Goal: Information Seeking & Learning: Find specific page/section

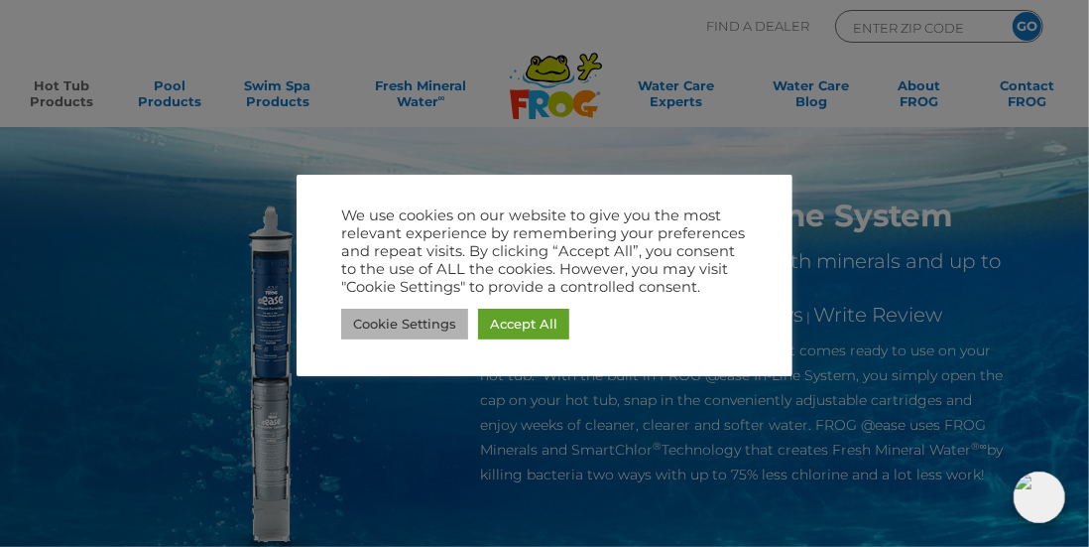
click at [461, 329] on link "Cookie Settings" at bounding box center [404, 323] width 127 height 31
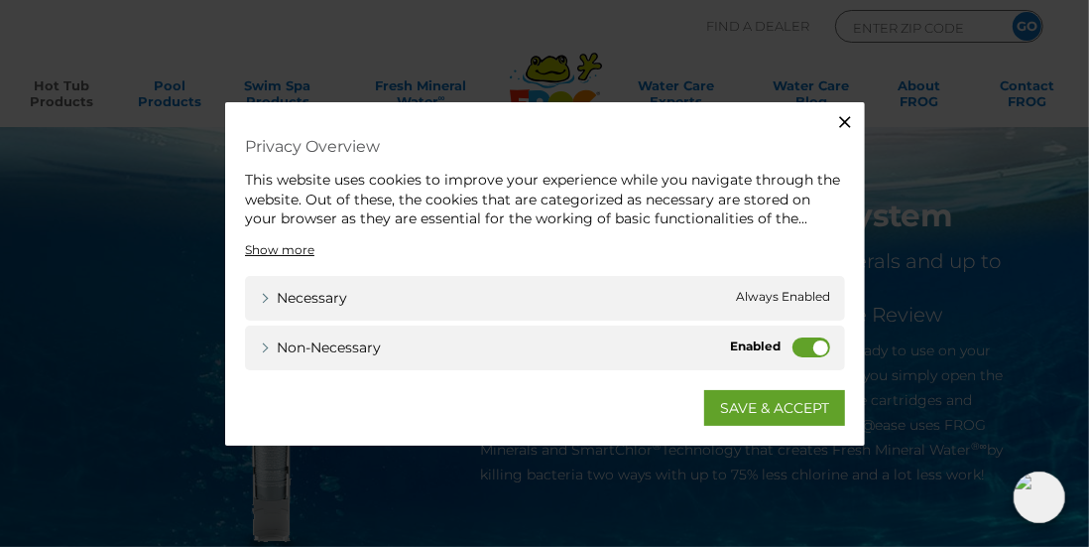
click at [846, 125] on icon "button" at bounding box center [845, 122] width 20 height 20
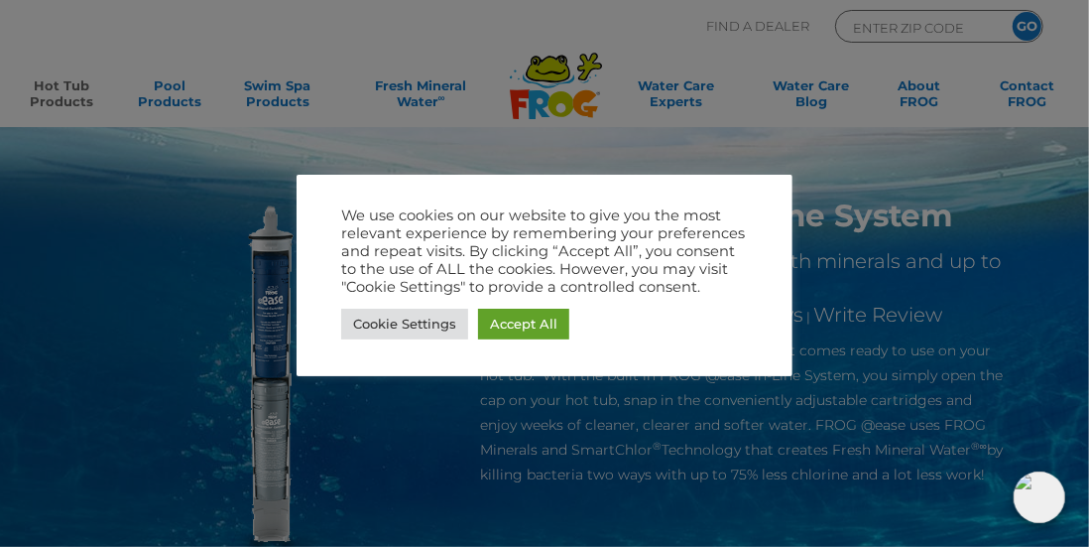
click at [953, 295] on div at bounding box center [544, 273] width 1089 height 547
click at [439, 334] on link "Cookie Settings" at bounding box center [404, 323] width 127 height 31
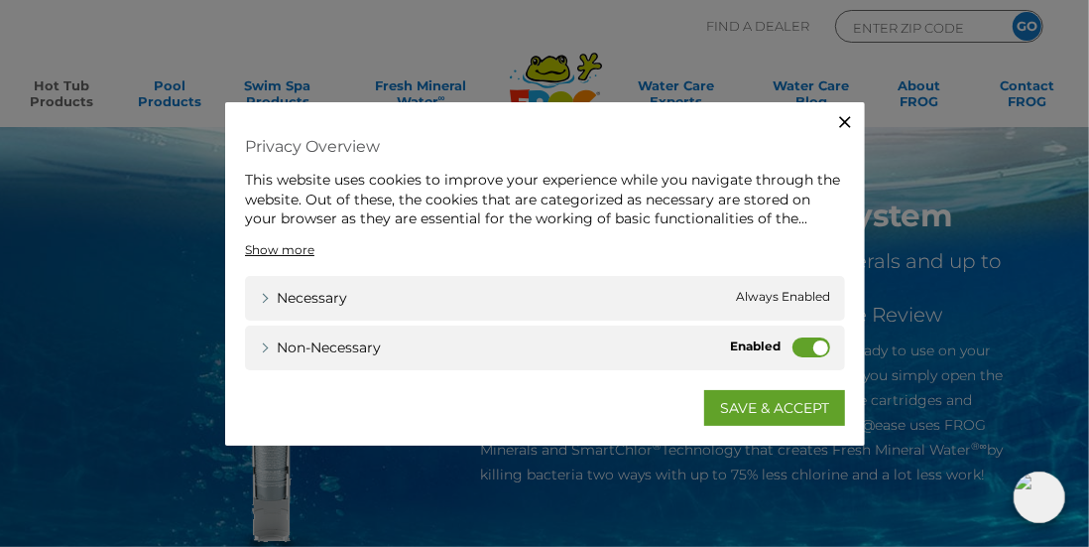
click at [808, 356] on label "Non-necessary" at bounding box center [812, 346] width 38 height 20
click at [0, 0] on input "Non-necessary" at bounding box center [0, 0] width 0 height 0
click at [802, 411] on link "SAVE & ACCEPT" at bounding box center [774, 407] width 141 height 36
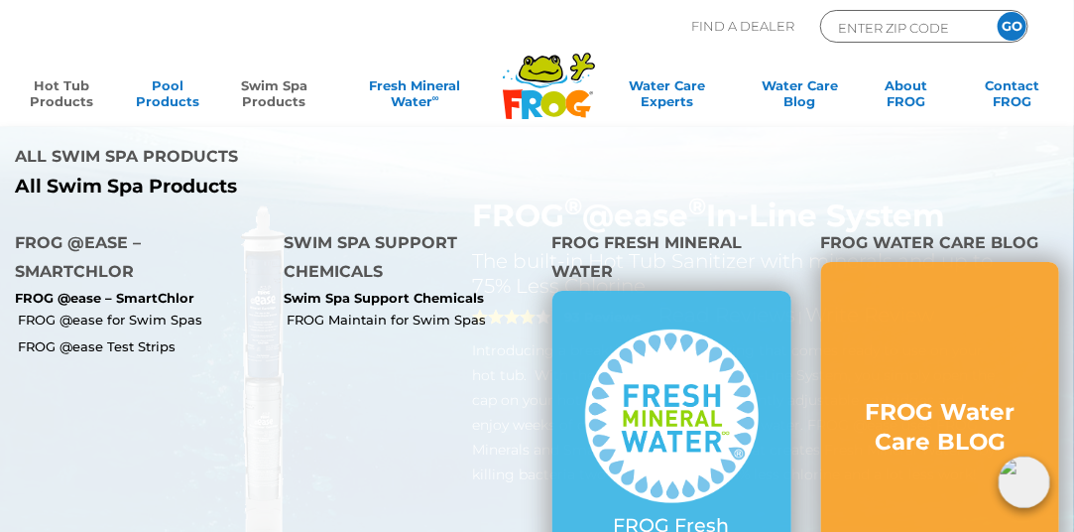
click at [260, 97] on link "Swim Spa Products" at bounding box center [274, 97] width 82 height 40
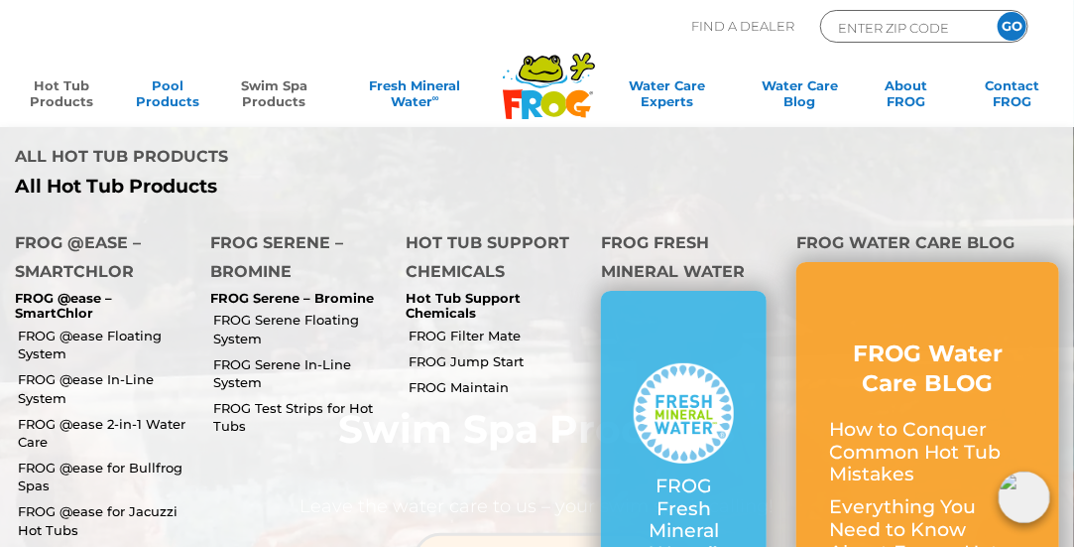
click at [86, 105] on link "Hot Tub Products" at bounding box center [61, 97] width 82 height 40
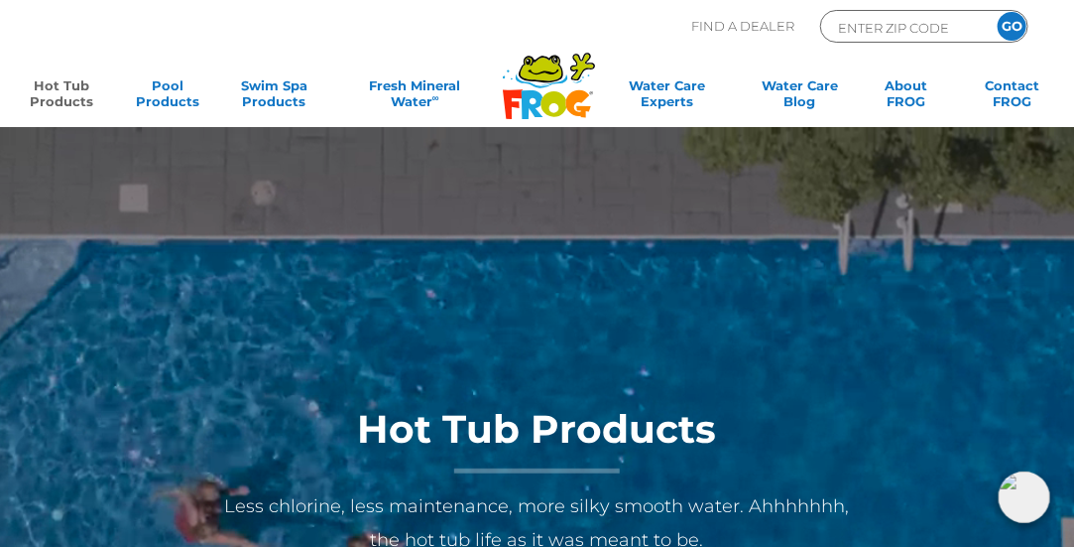
click at [735, 29] on p "Find A Dealer" at bounding box center [742, 26] width 103 height 33
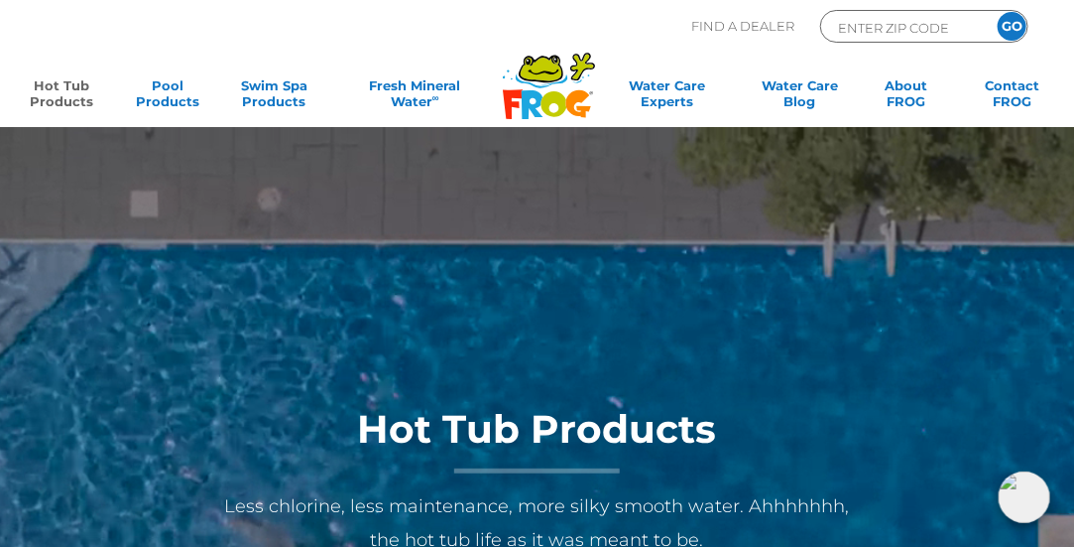
click at [739, 16] on p "Find A Dealer" at bounding box center [742, 26] width 103 height 33
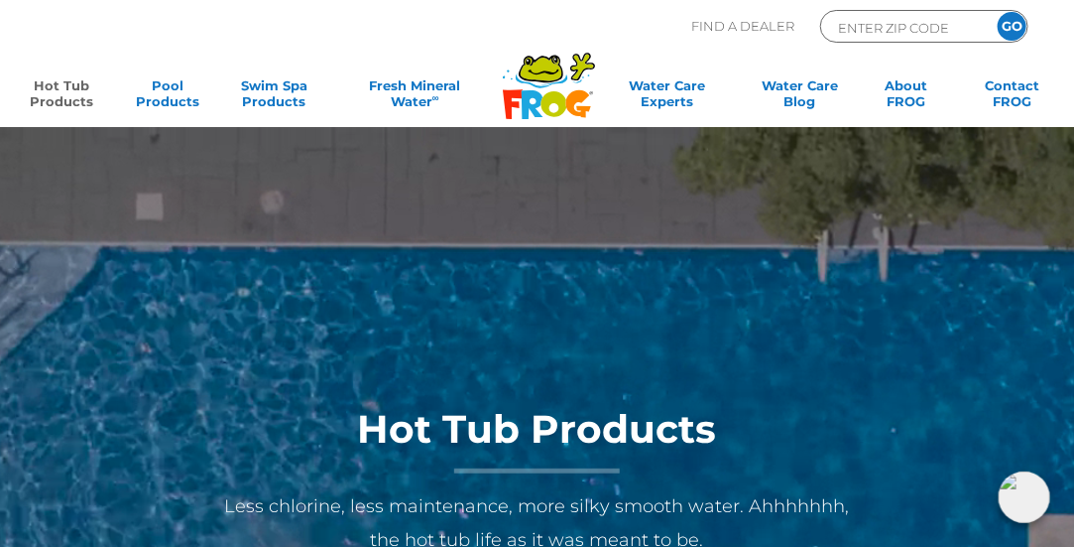
click at [767, 20] on p "Find A Dealer" at bounding box center [742, 26] width 103 height 33
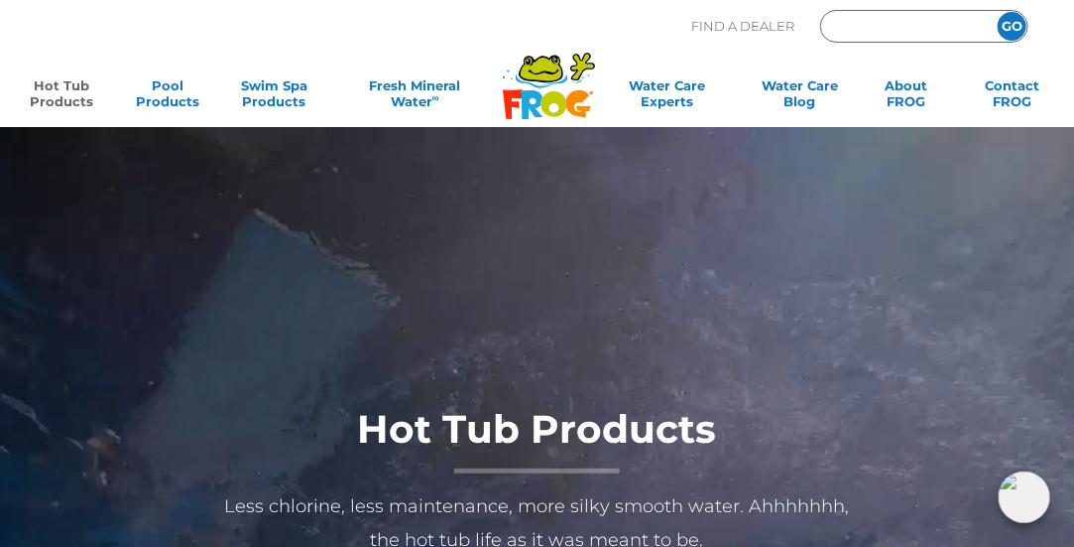
click at [900, 25] on input "Zip Code Form" at bounding box center [903, 27] width 134 height 23
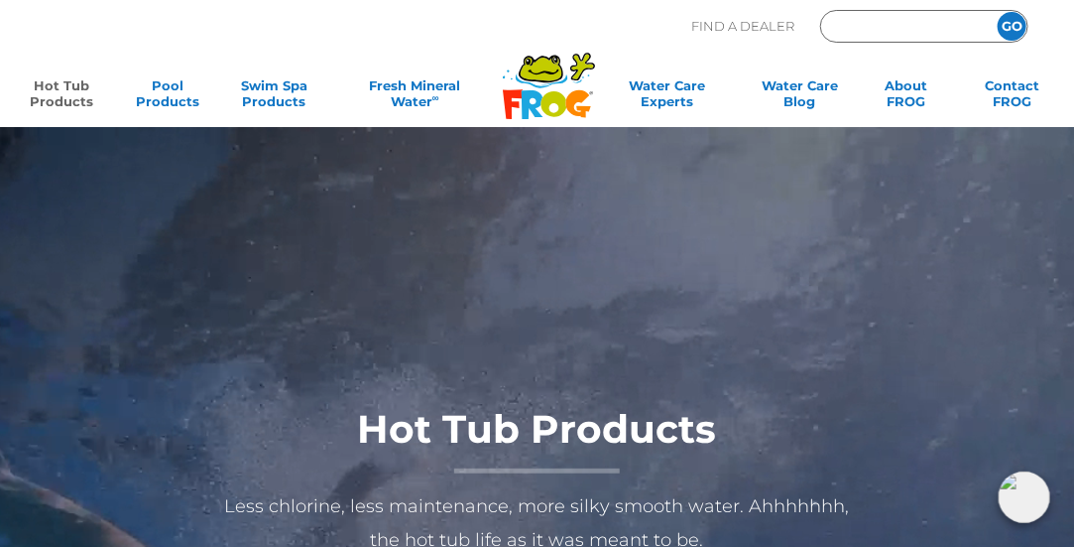
click at [900, 25] on input "Zip Code Form" at bounding box center [903, 27] width 134 height 23
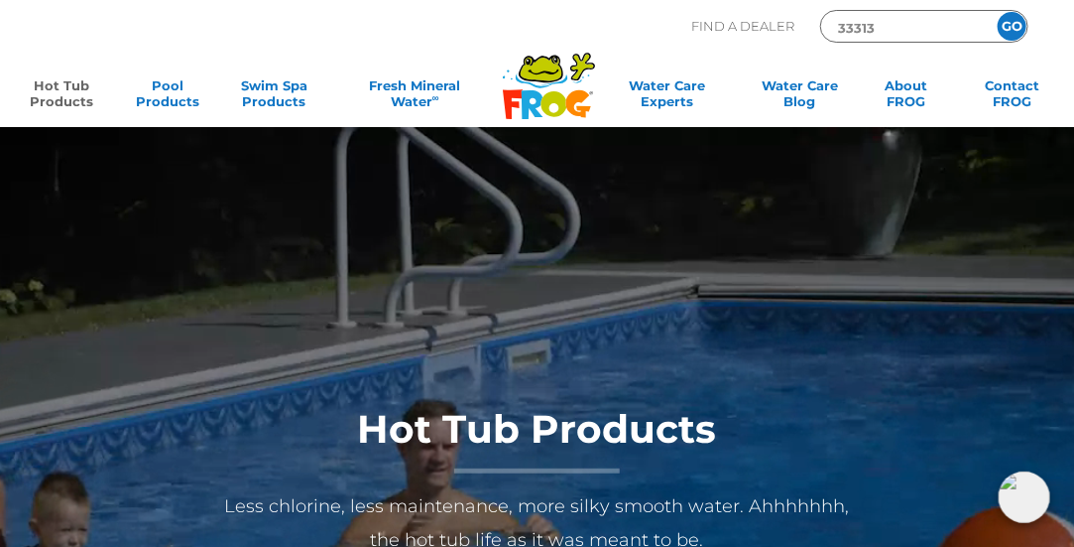
type input "33313"
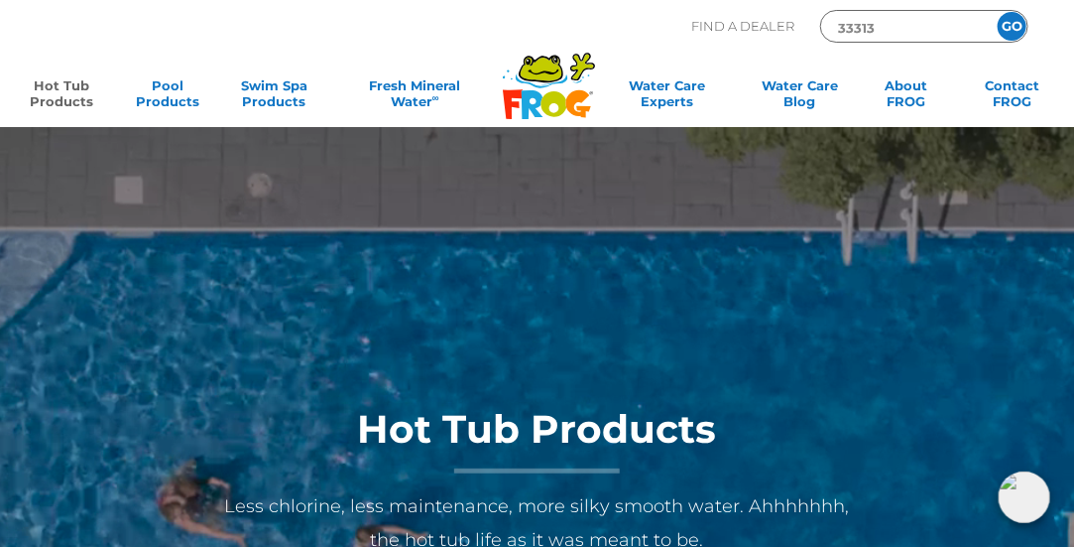
click at [1017, 30] on input "GO" at bounding box center [1012, 26] width 29 height 29
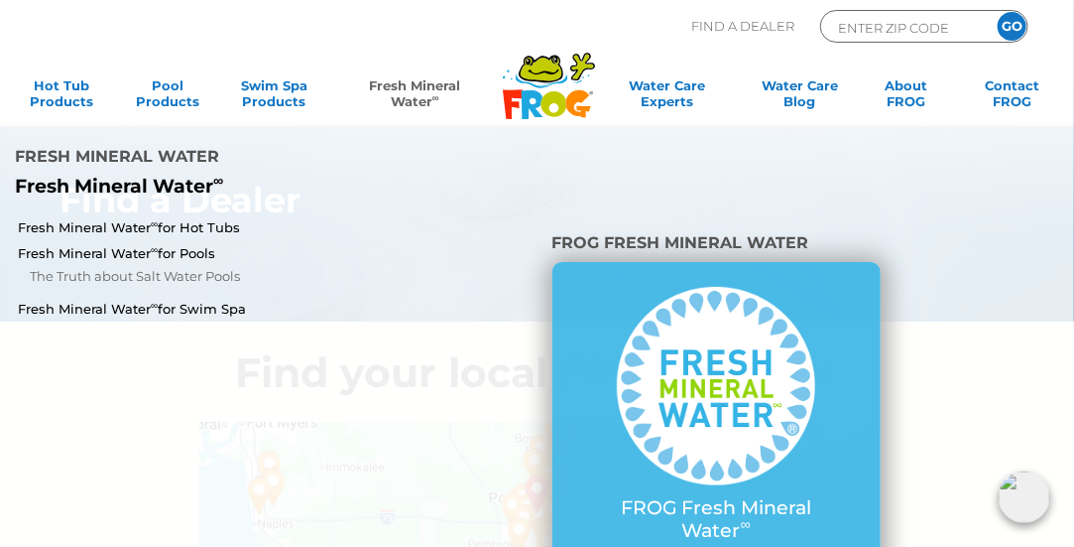
click at [425, 93] on link "Fresh Mineral Water ∞" at bounding box center [415, 97] width 152 height 40
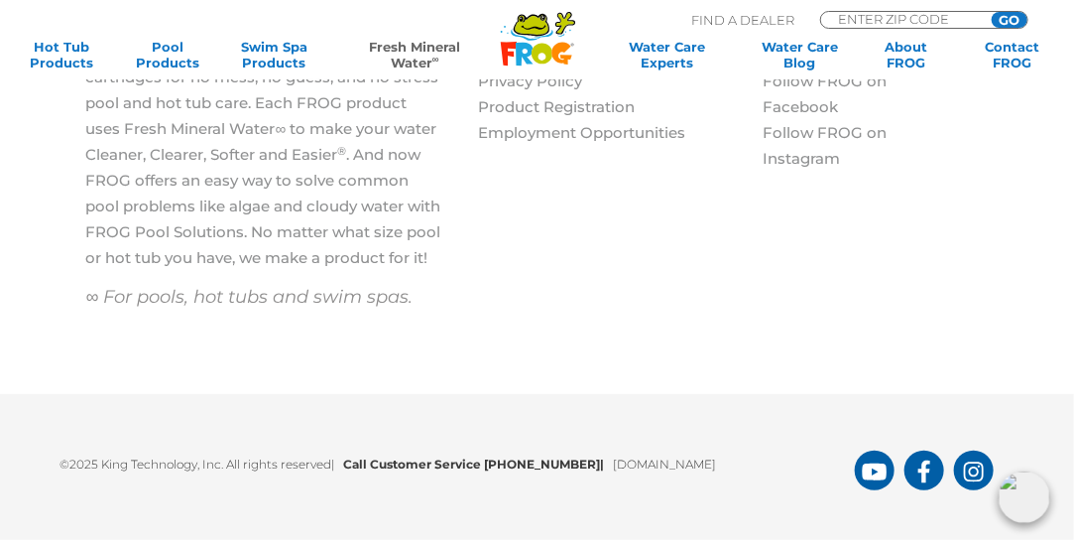
scroll to position [2659, 0]
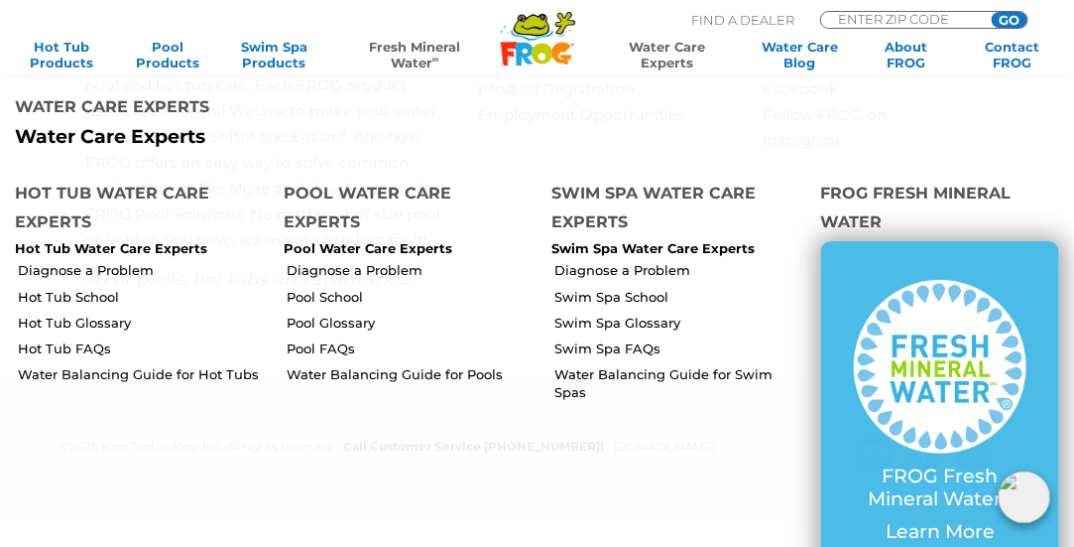
click at [661, 39] on link "Water Care Experts" at bounding box center [666, 55] width 137 height 32
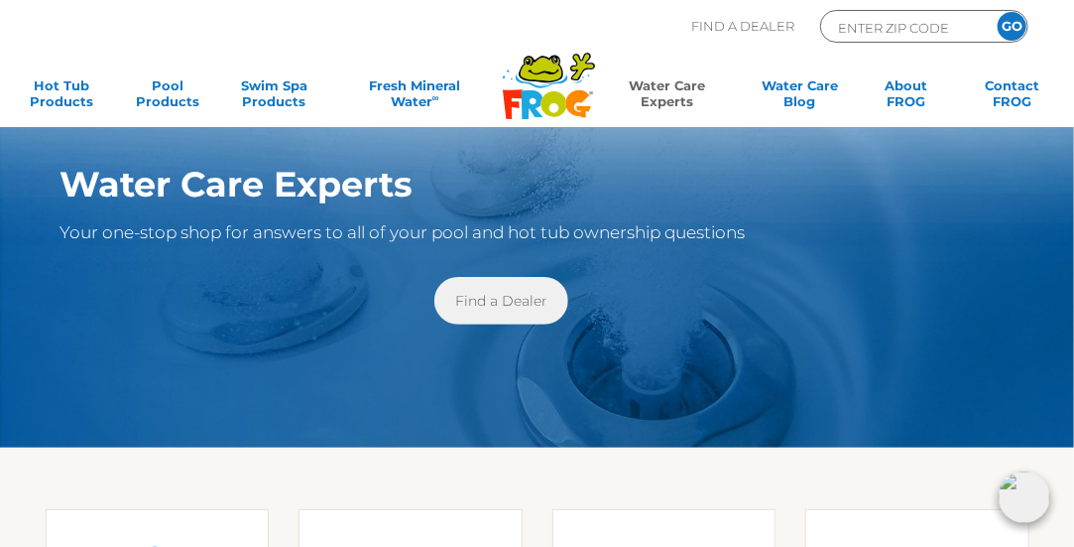
click at [464, 299] on link "Find a Dealer" at bounding box center [501, 301] width 134 height 48
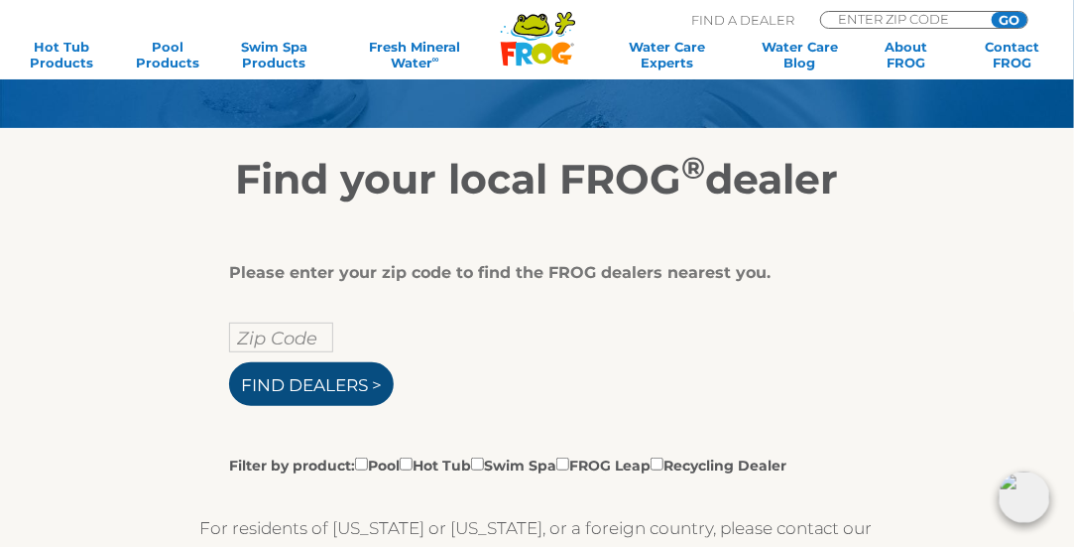
scroll to position [198, 0]
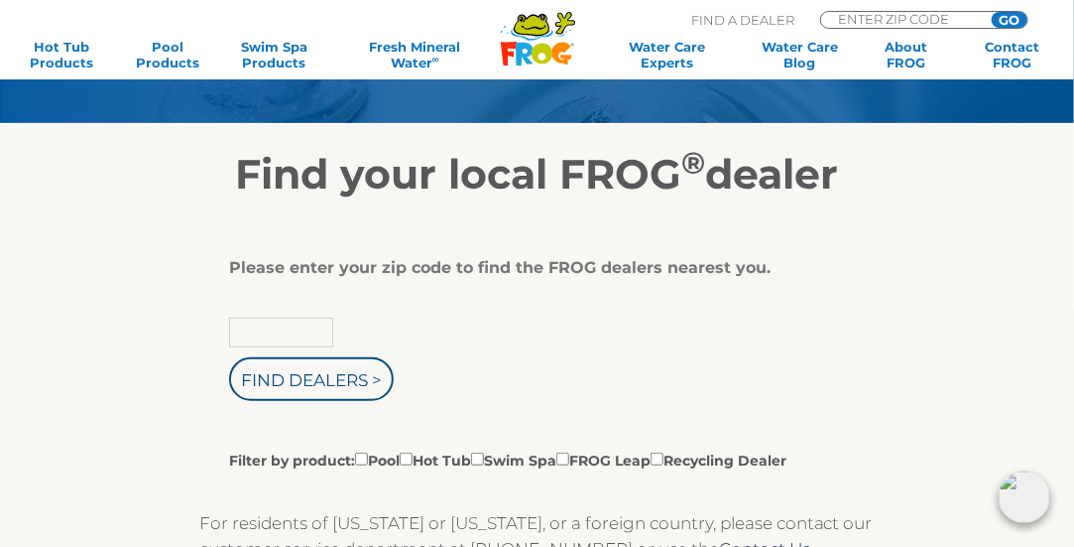
click at [315, 322] on input "text" at bounding box center [281, 332] width 104 height 30
type input "33313"
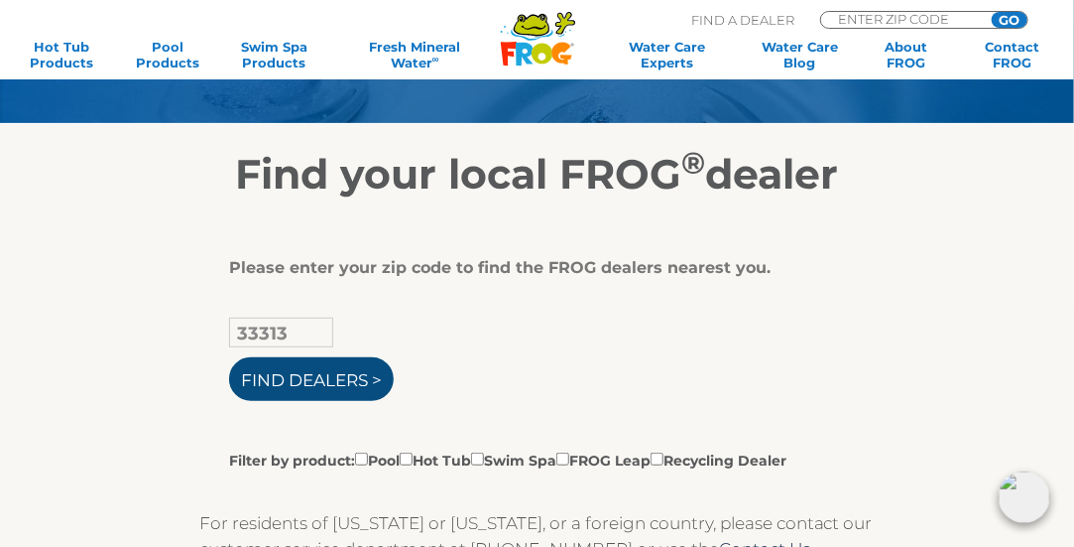
click at [303, 375] on input "Find Dealers >" at bounding box center [311, 379] width 165 height 44
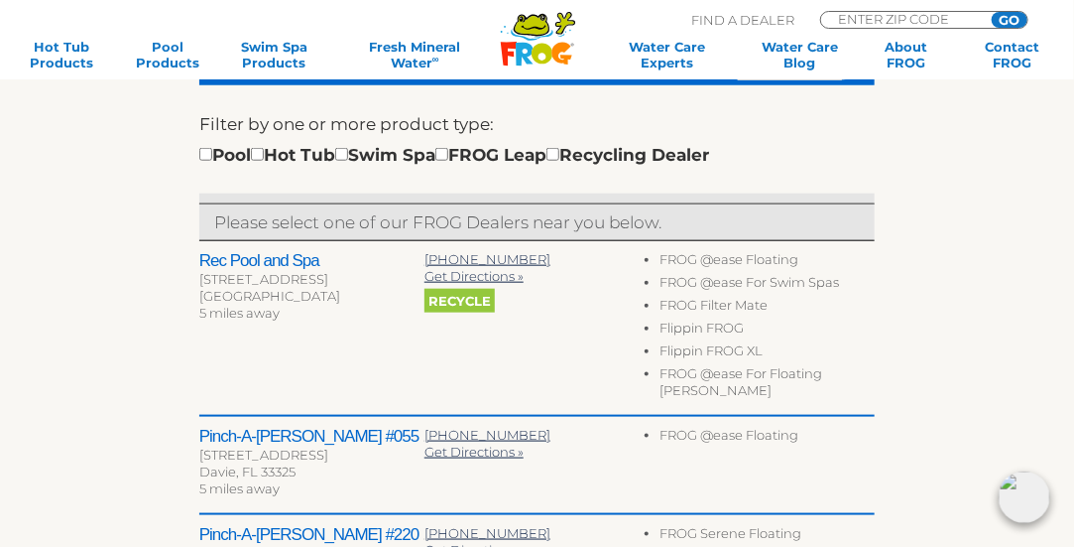
scroll to position [496, 0]
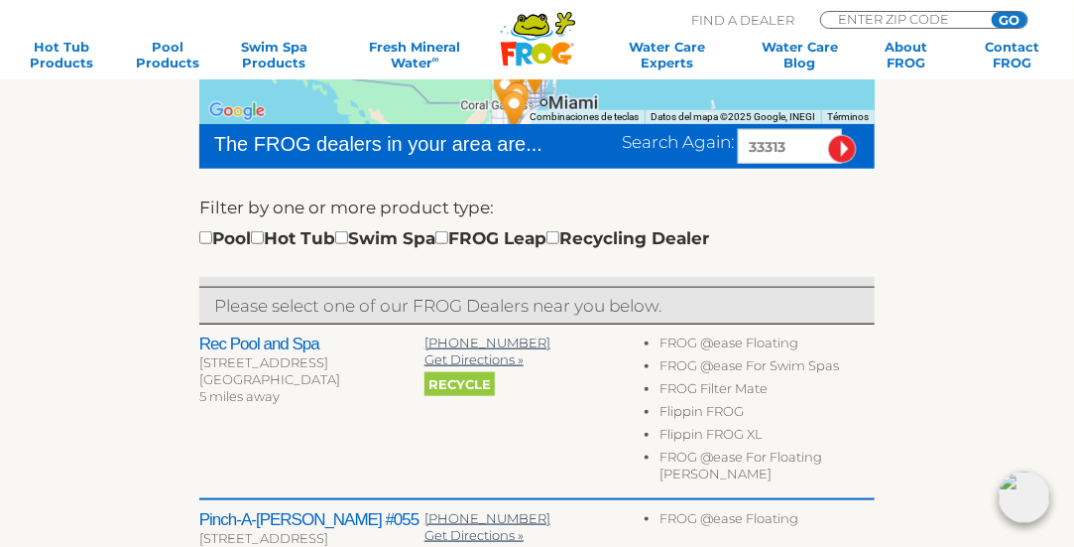
click at [266, 343] on h2 "Rec Pool and Spa" at bounding box center [311, 344] width 225 height 20
click at [300, 303] on p "Please select one of our FROG Dealers near you below." at bounding box center [537, 306] width 646 height 26
click at [476, 383] on span "Recycle" at bounding box center [460, 384] width 70 height 24
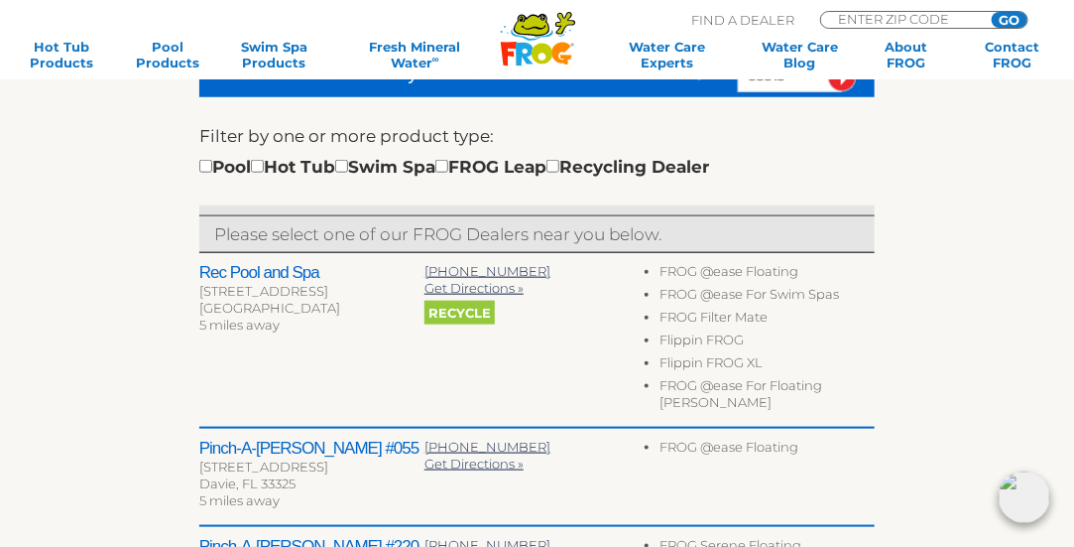
scroll to position [595, 0]
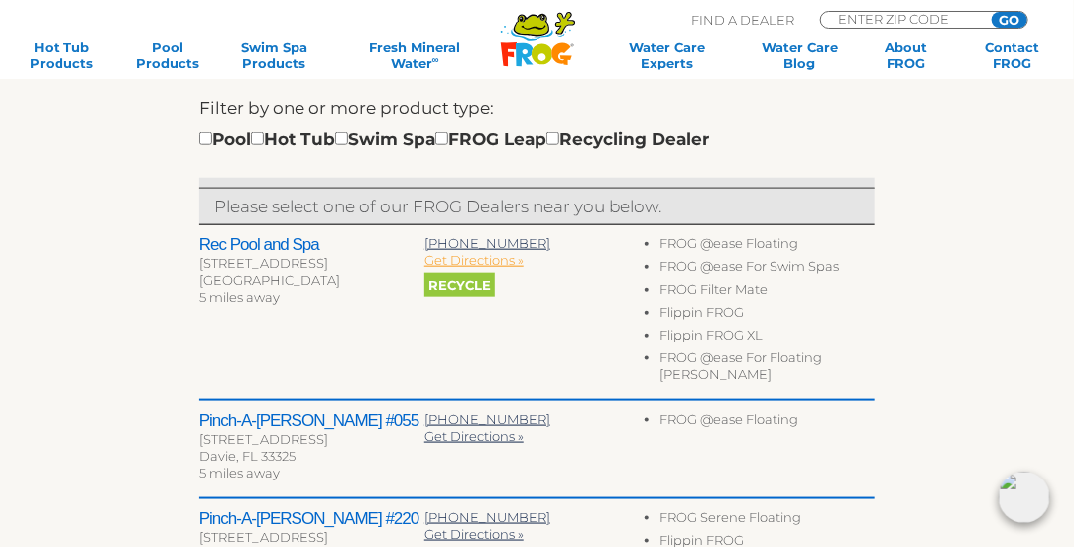
click at [482, 263] on span "Get Directions »" at bounding box center [474, 260] width 99 height 16
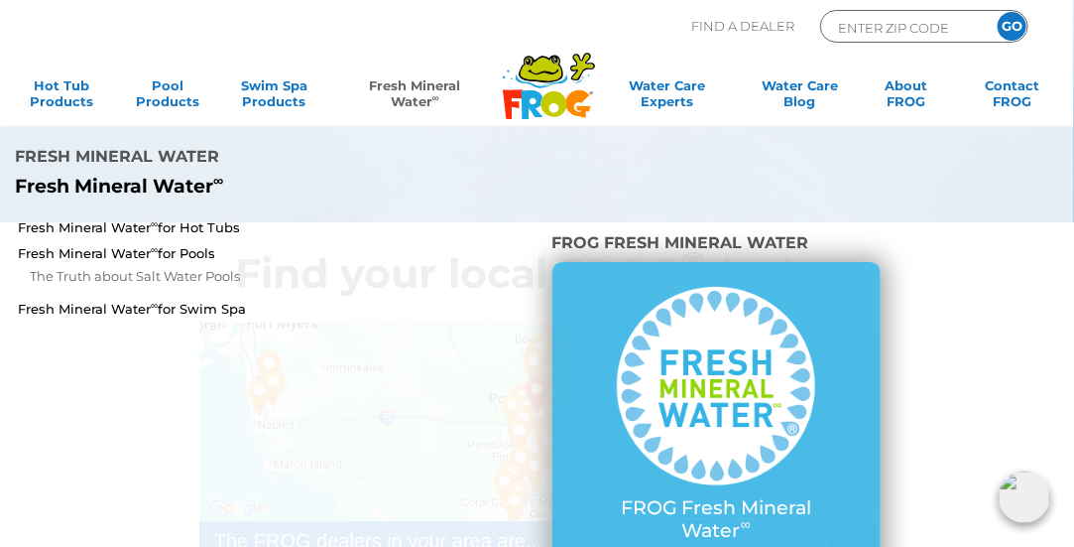
scroll to position [0, 0]
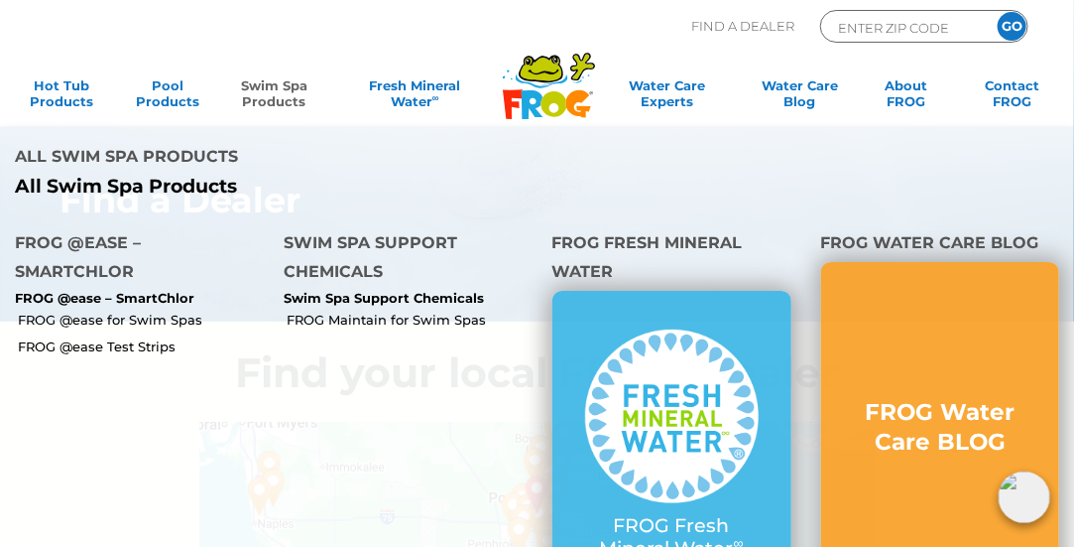
click at [286, 98] on link "Swim Spa Products" at bounding box center [274, 97] width 82 height 40
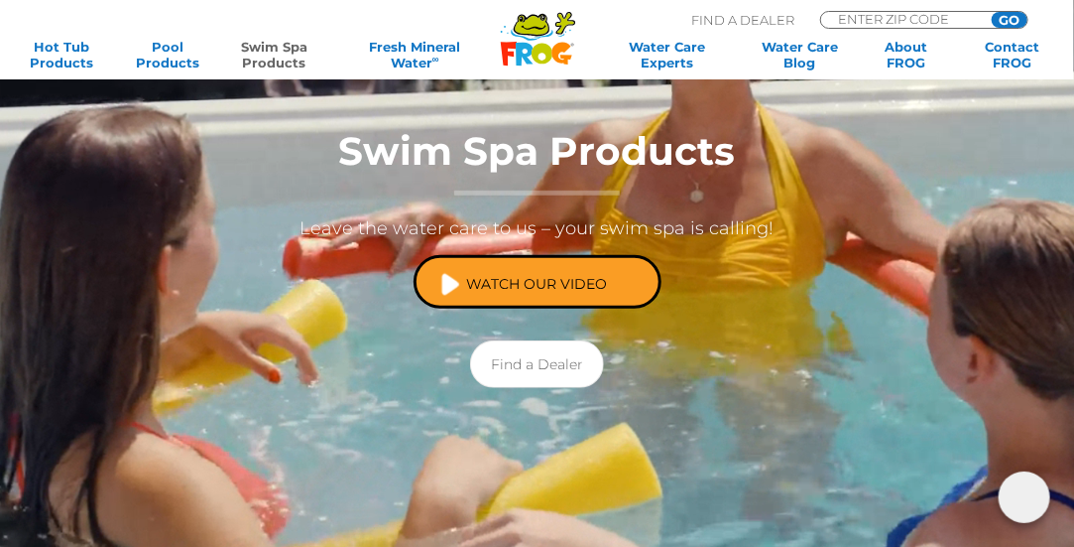
scroll to position [298, 0]
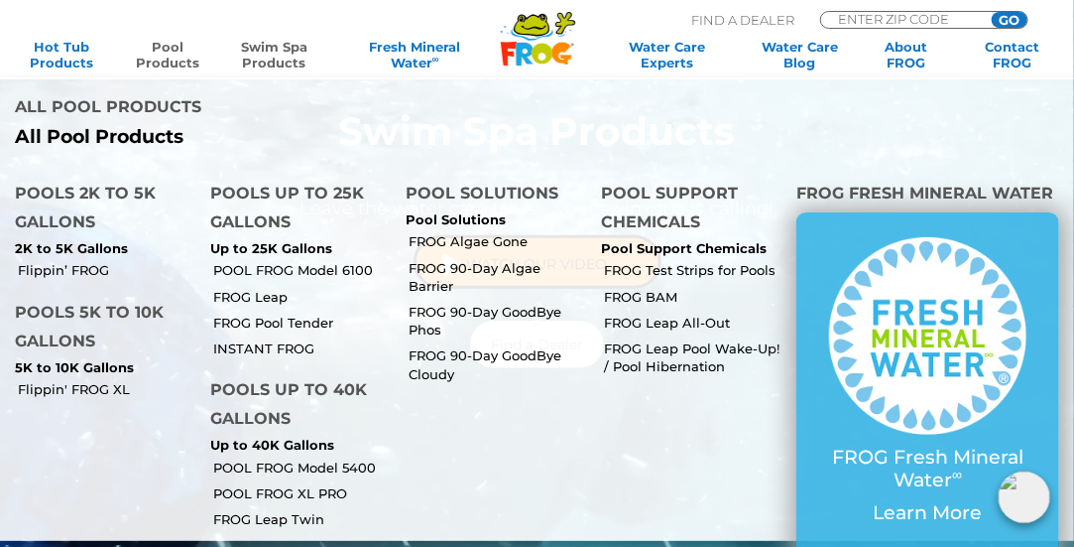
click at [170, 57] on link "Pool Products" at bounding box center [167, 55] width 82 height 32
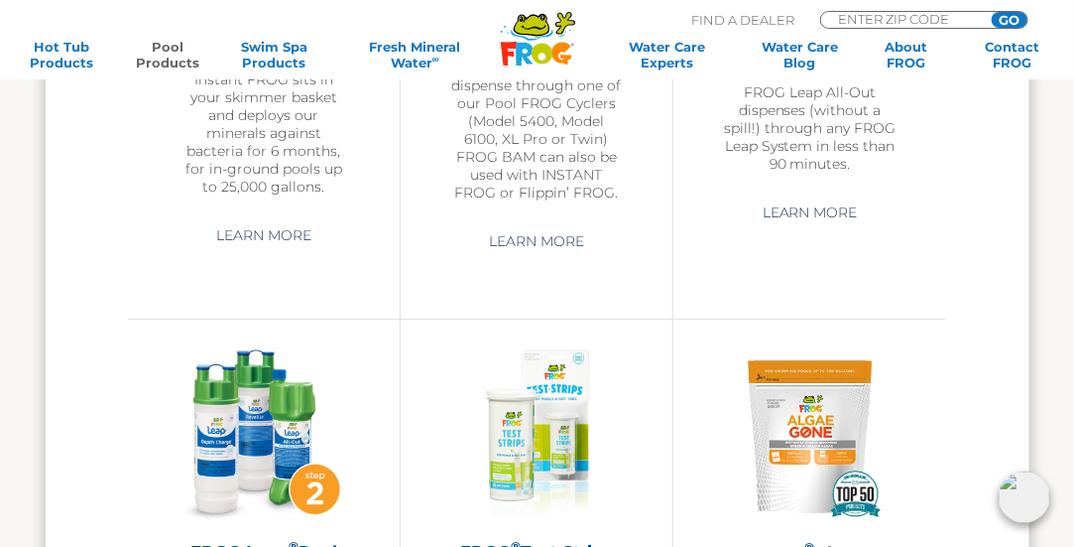
scroll to position [4166, 0]
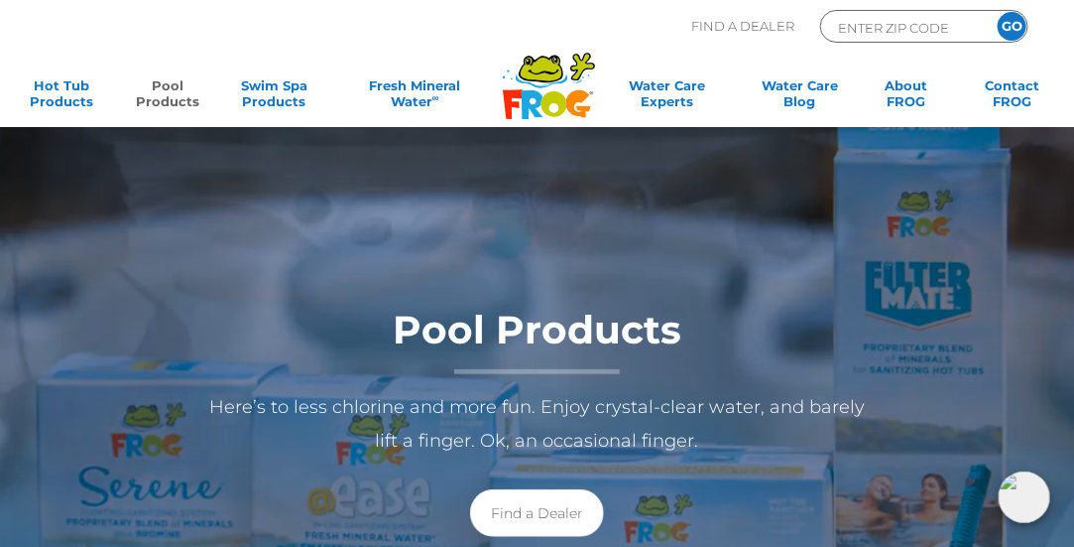
scroll to position [0, 0]
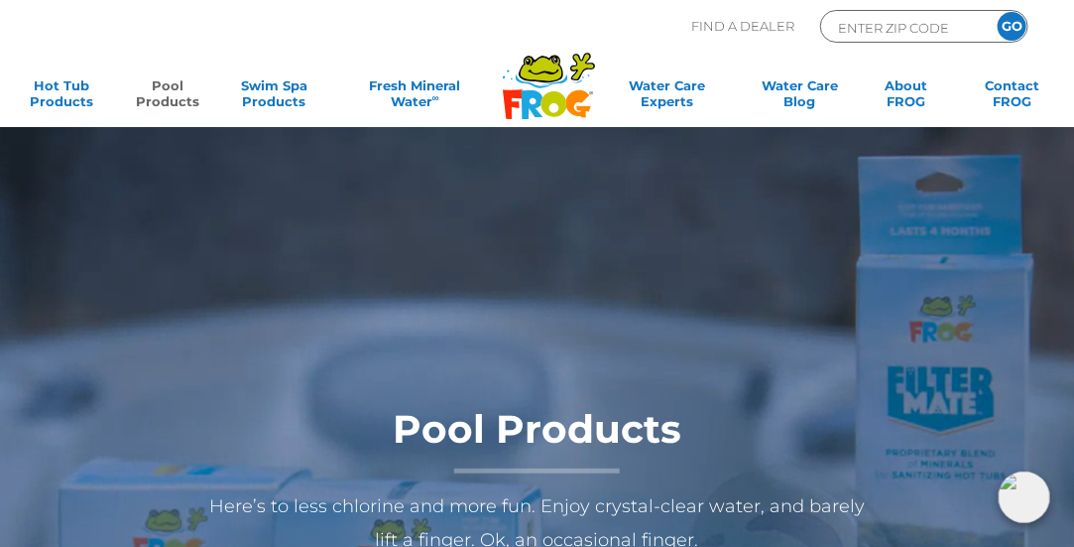
click at [576, 224] on div at bounding box center [537, 535] width 1074 height 817
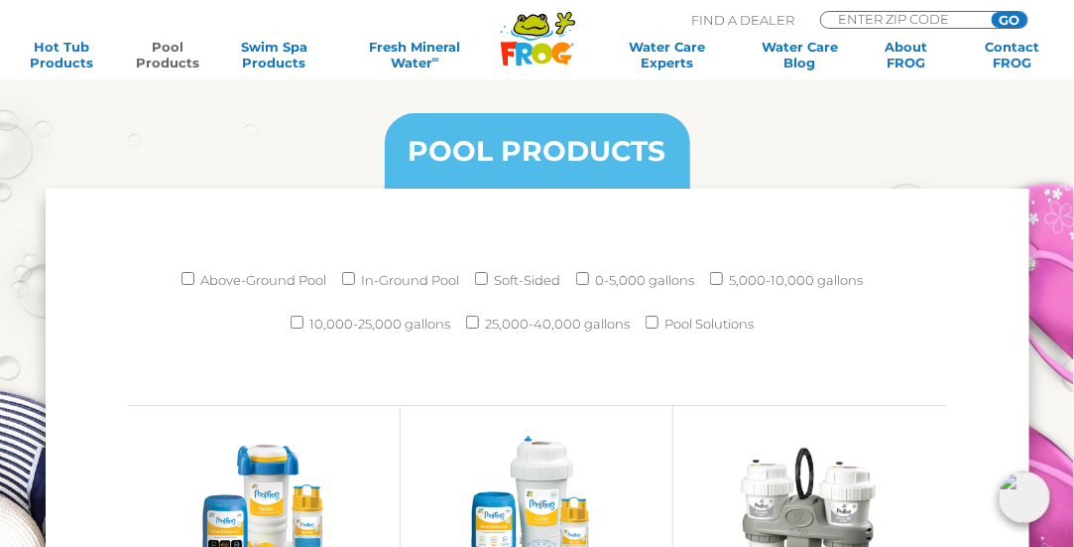
scroll to position [2281, 0]
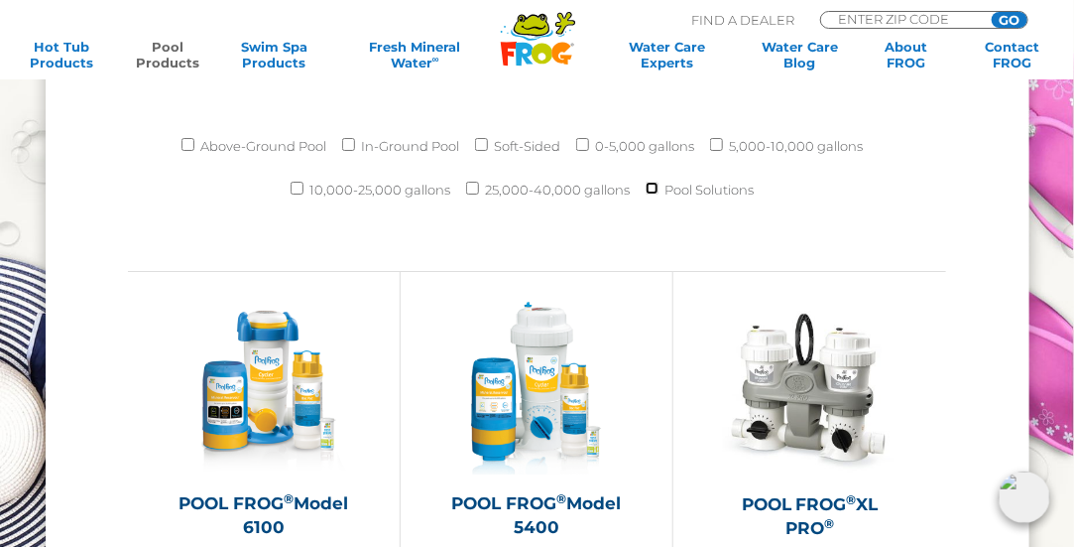
click at [649, 187] on input "Pool Solutions" at bounding box center [652, 188] width 13 height 13
checkbox input "true"
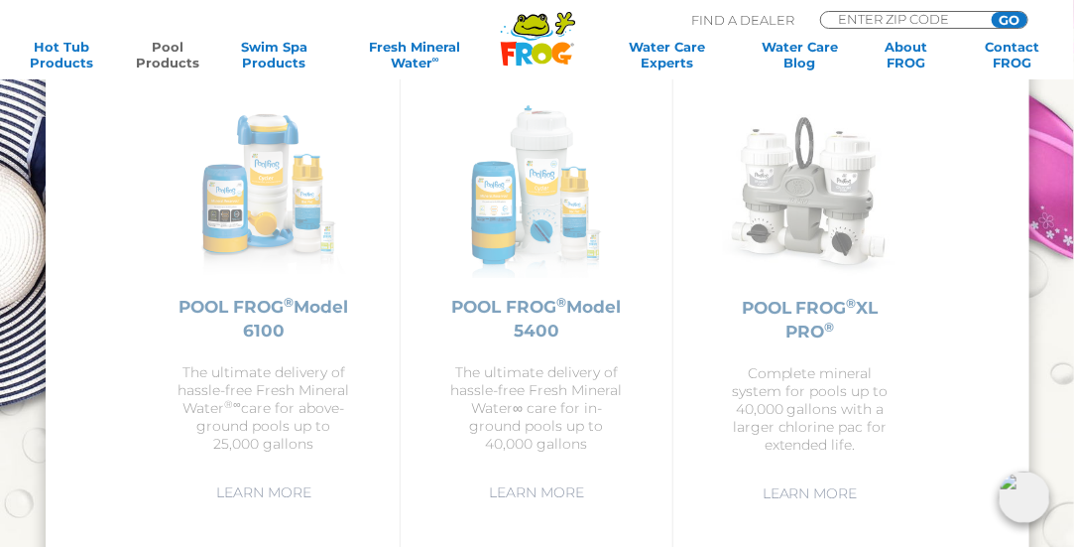
scroll to position [2480, 0]
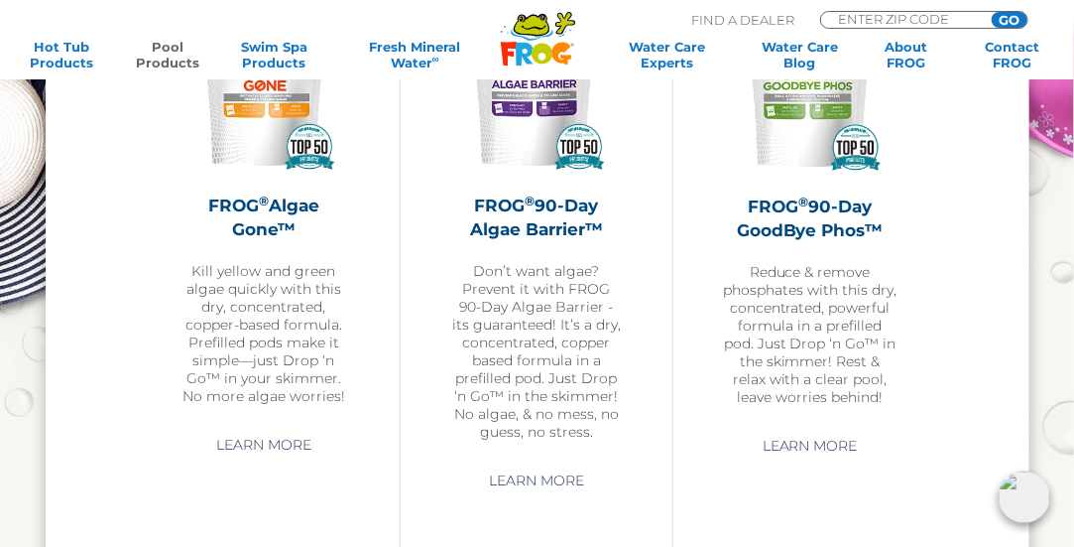
scroll to position [2480, 0]
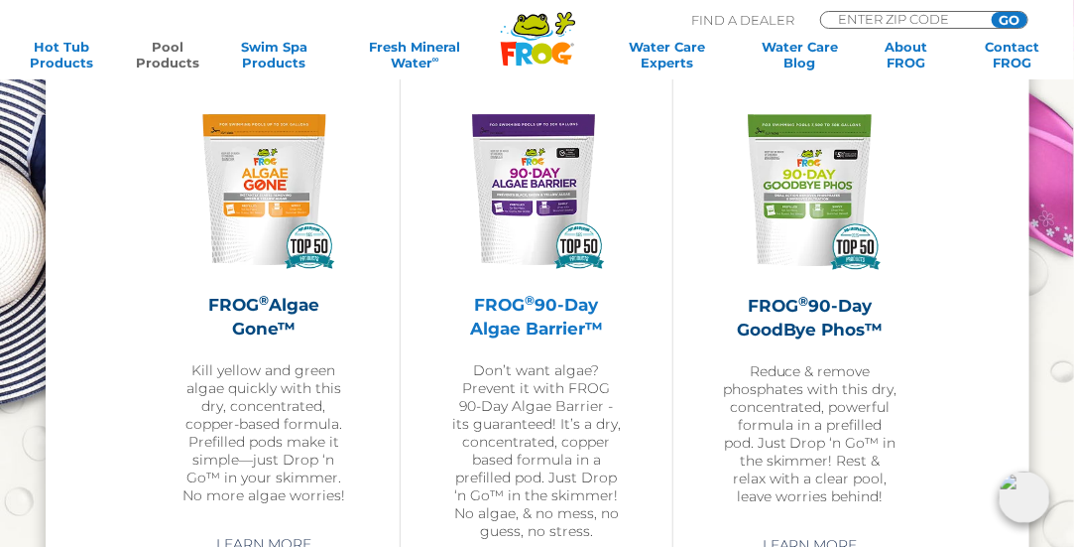
click at [539, 227] on img at bounding box center [536, 189] width 173 height 173
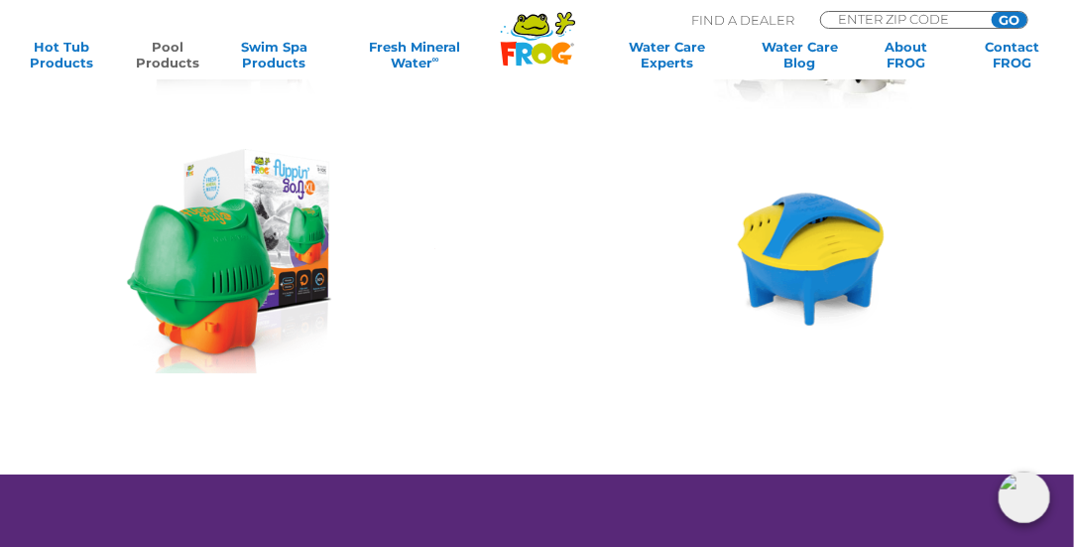
scroll to position [1984, 0]
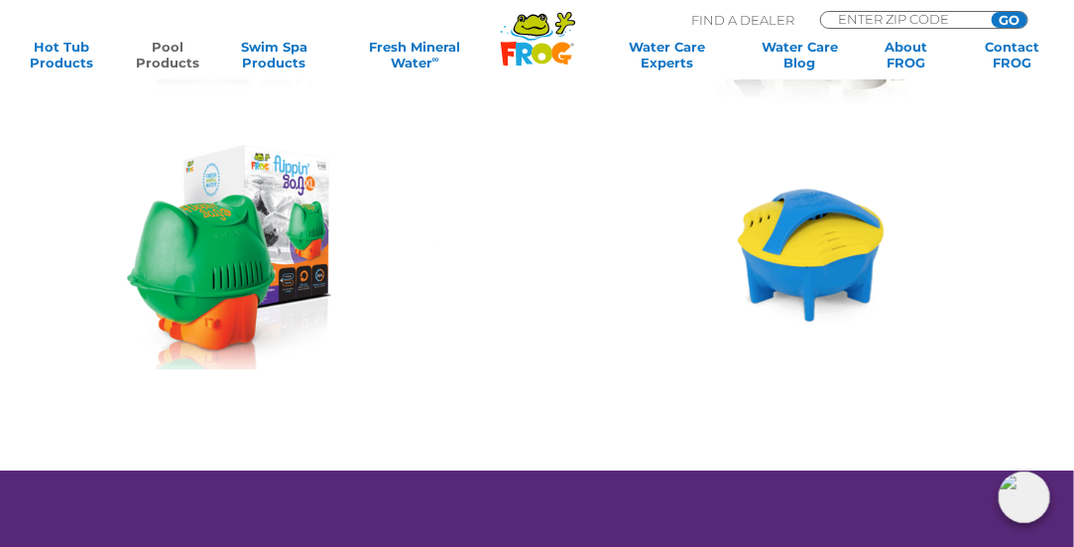
click at [789, 272] on img at bounding box center [811, 256] width 147 height 137
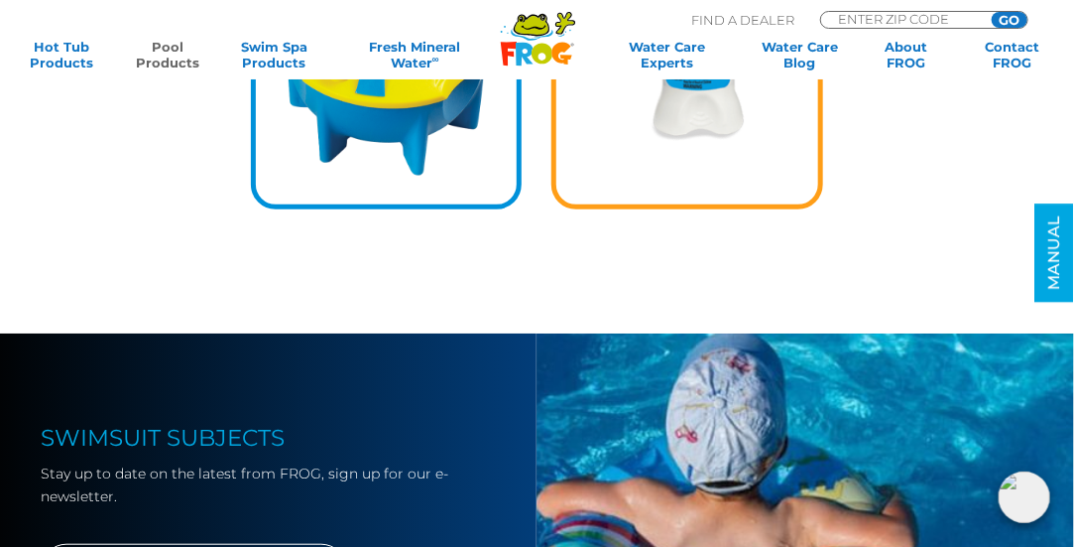
scroll to position [2550, 0]
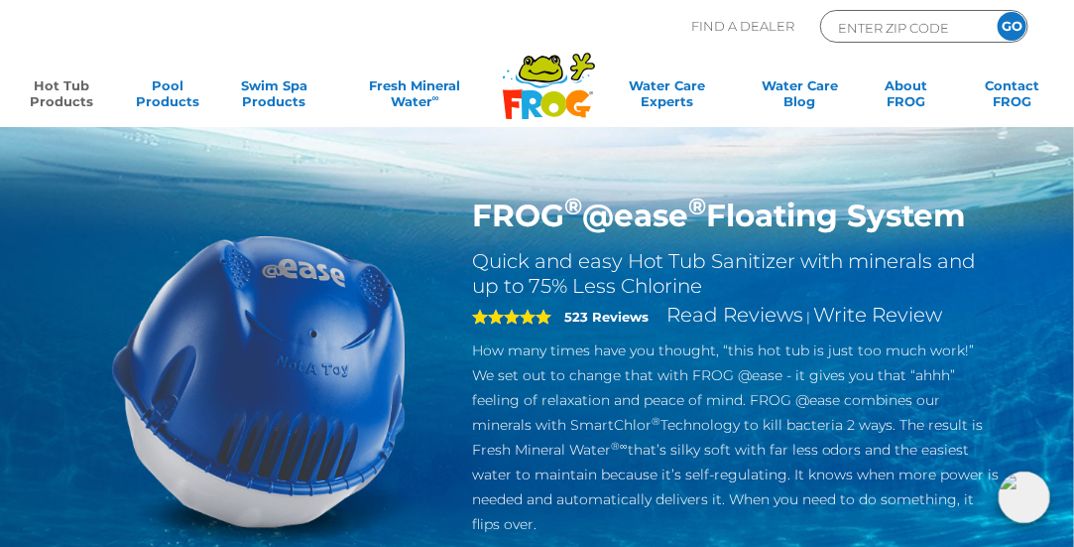
click at [545, 98] on icon at bounding box center [554, 104] width 26 height 26
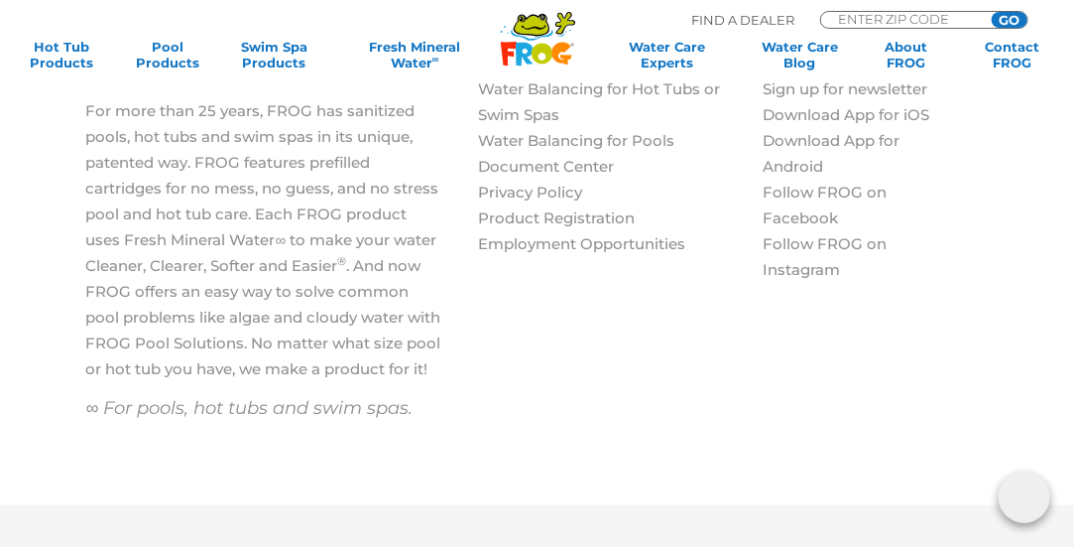
scroll to position [2468, 0]
